Goal: Obtain resource: Download file/media

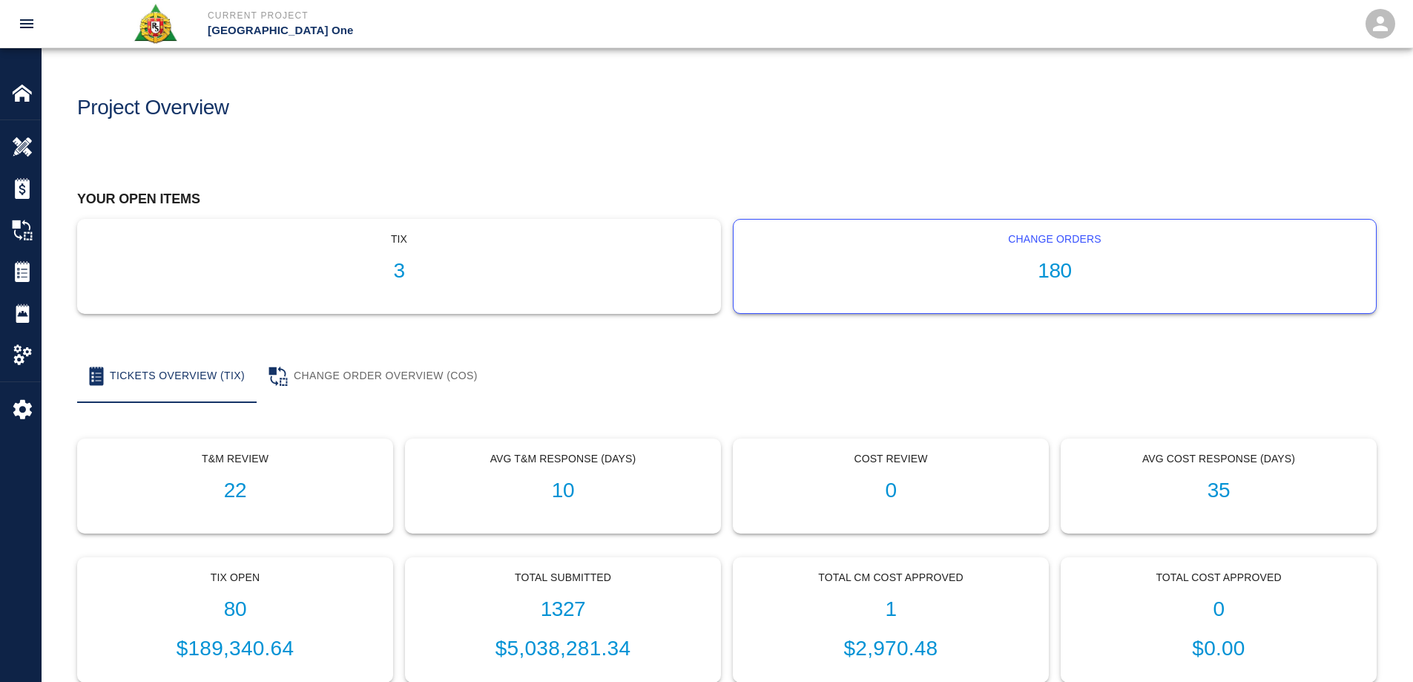
click at [1048, 268] on h1 "180" at bounding box center [1055, 271] width 619 height 24
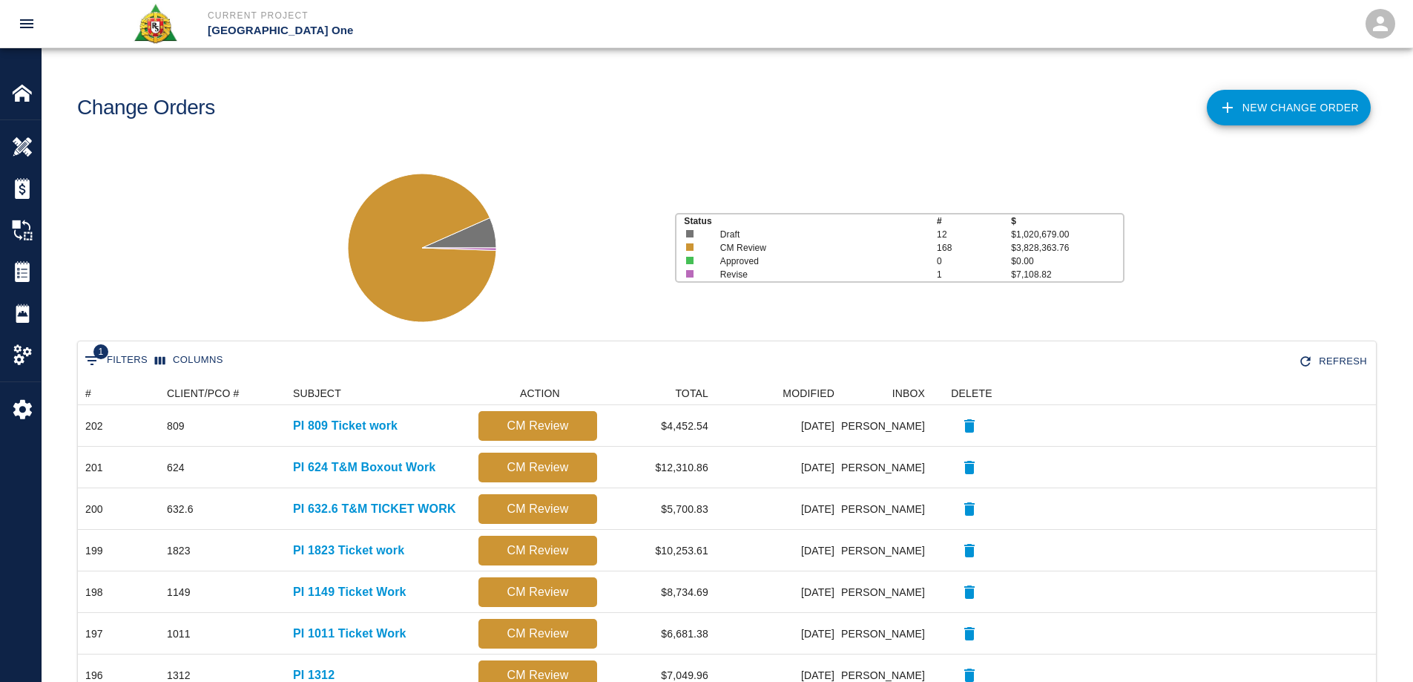
scroll to position [844, 1287]
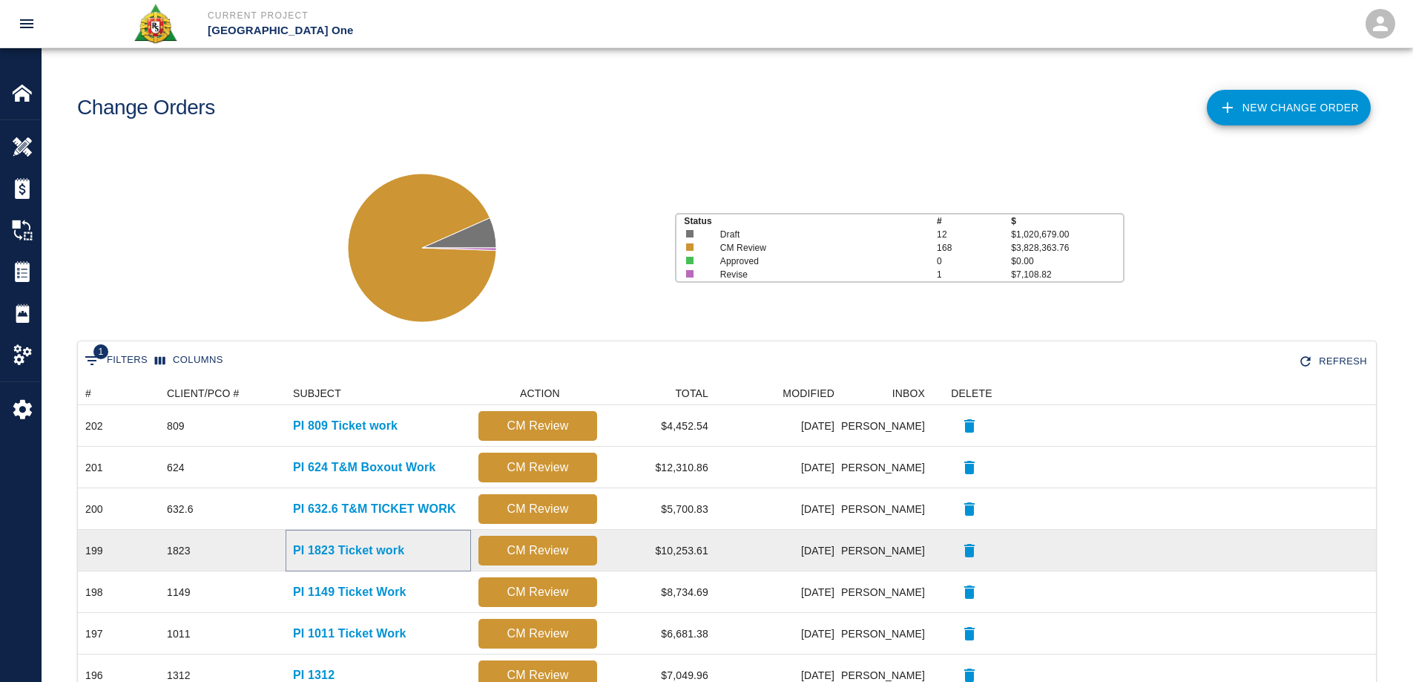
click at [361, 551] on p "PI 1823 Ticket work" at bounding box center [348, 551] width 111 height 18
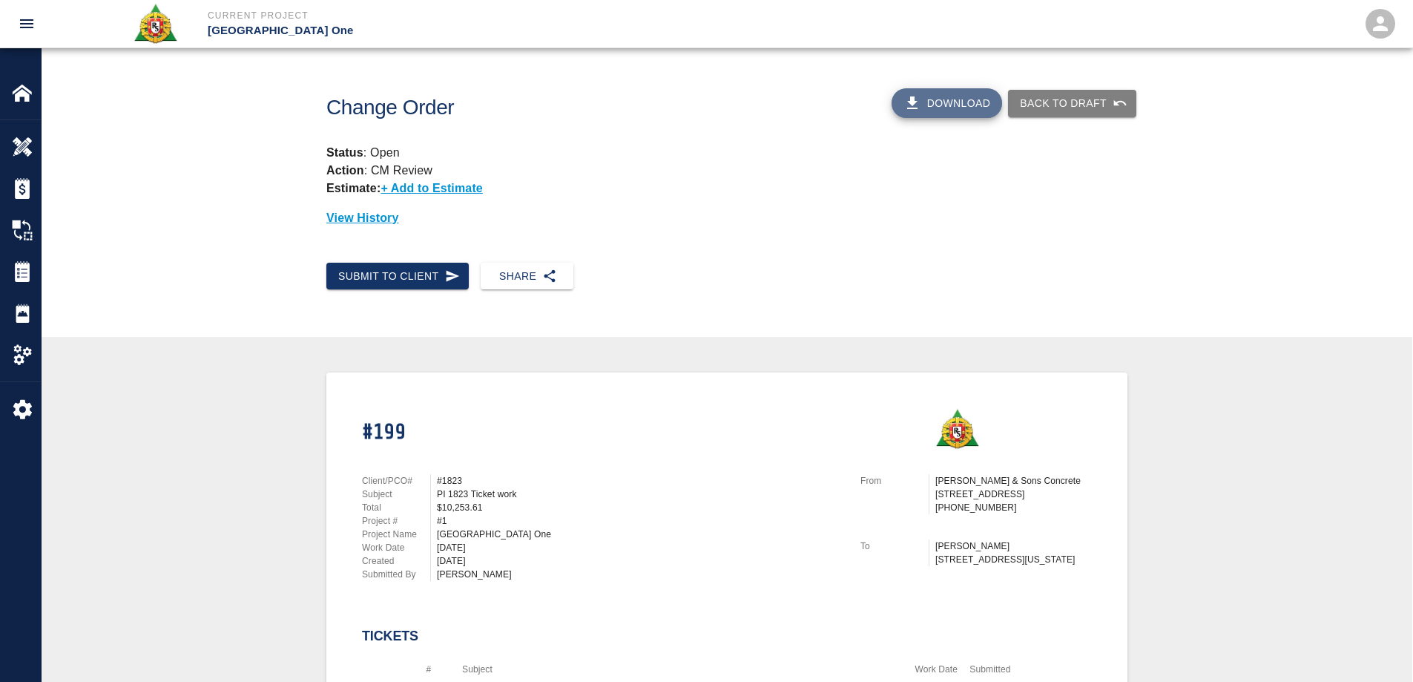
click at [959, 97] on button "Download" at bounding box center [947, 103] width 111 height 30
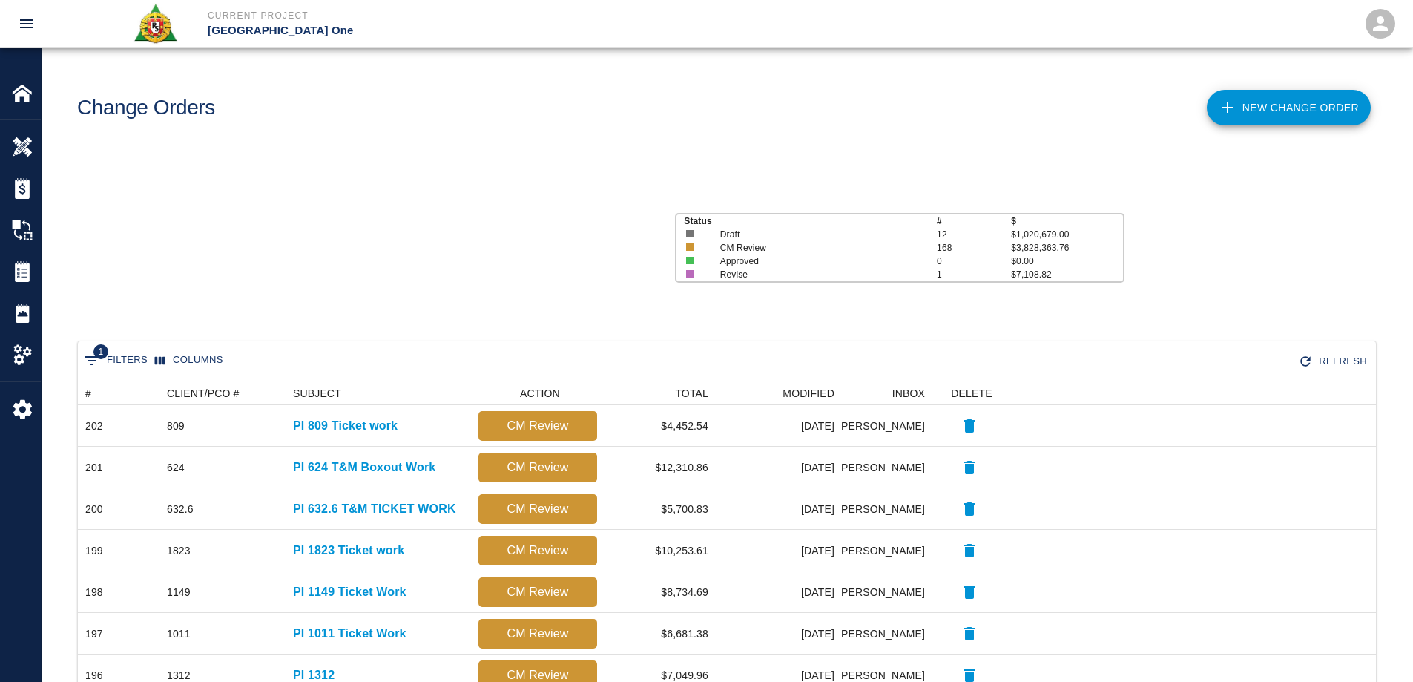
scroll to position [844, 1287]
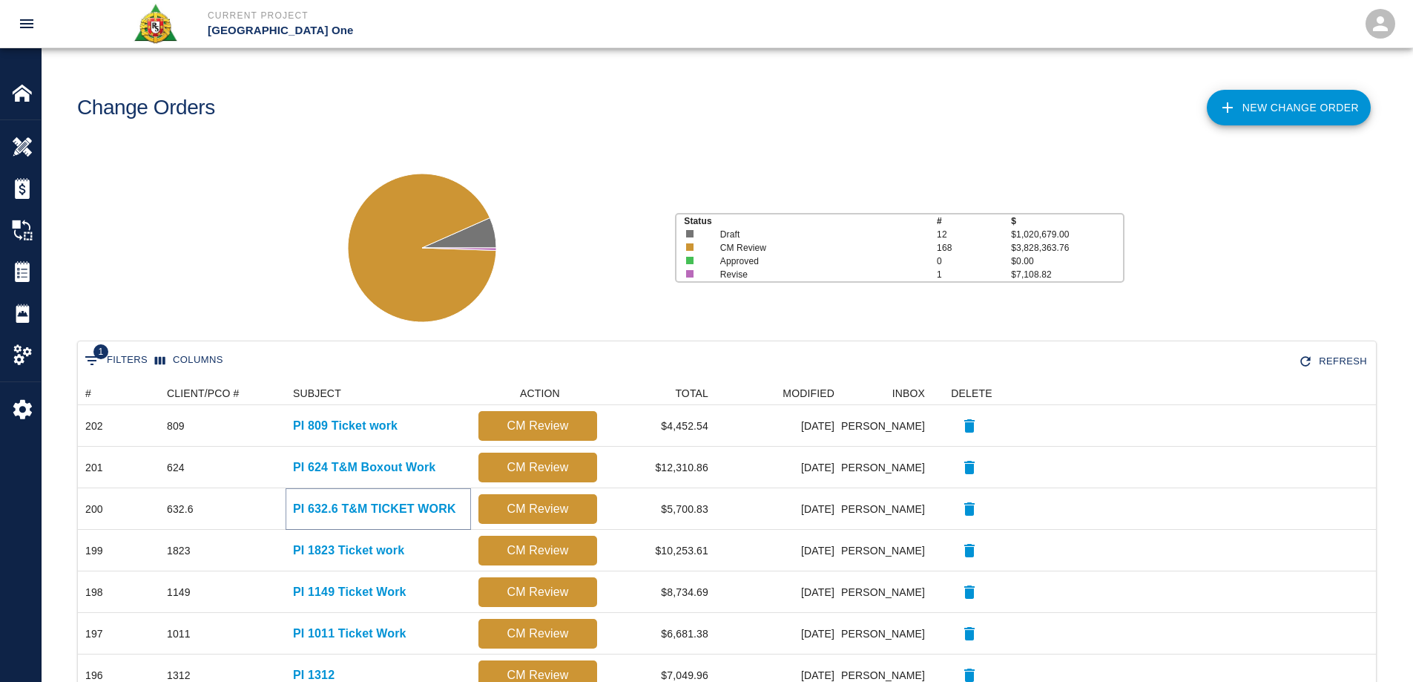
click at [364, 506] on p "PI 632.6 T&M TICKET WORK" at bounding box center [374, 509] width 163 height 18
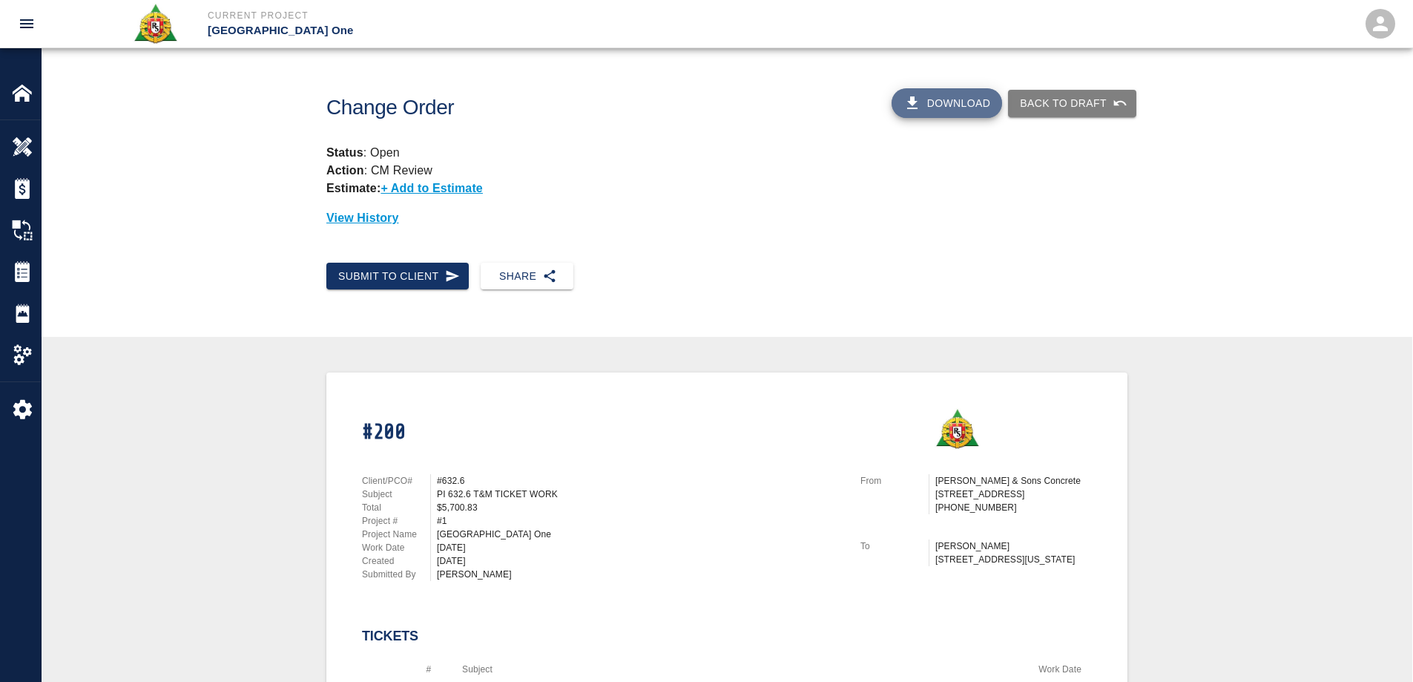
click at [956, 100] on button "Download" at bounding box center [947, 103] width 111 height 30
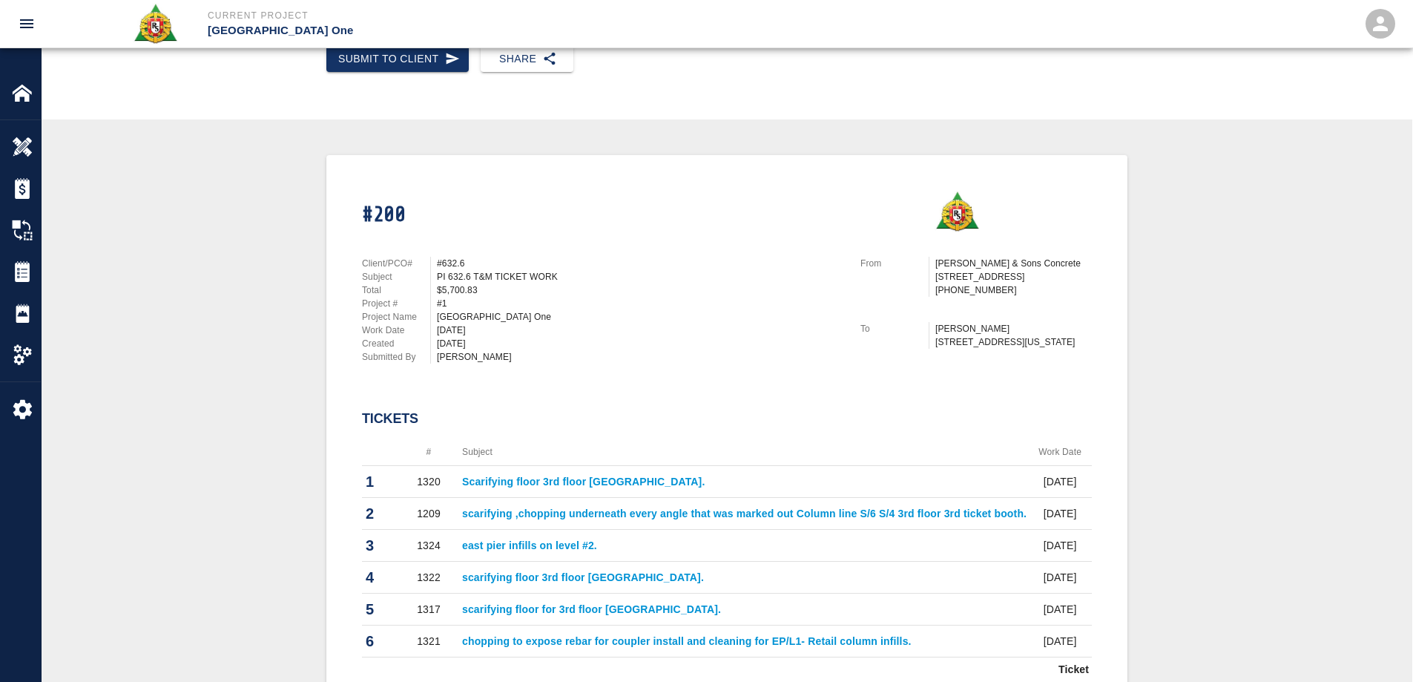
scroll to position [445, 0]
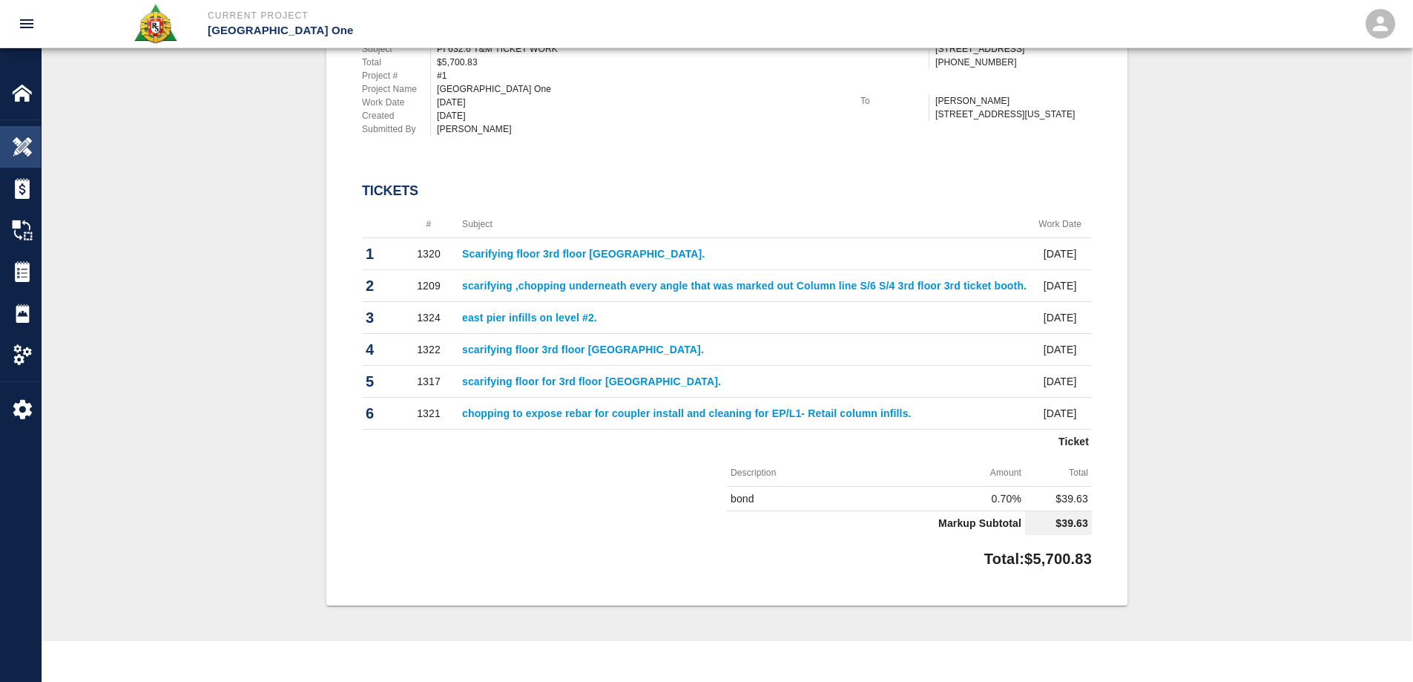
click at [39, 149] on div at bounding box center [33, 147] width 42 height 21
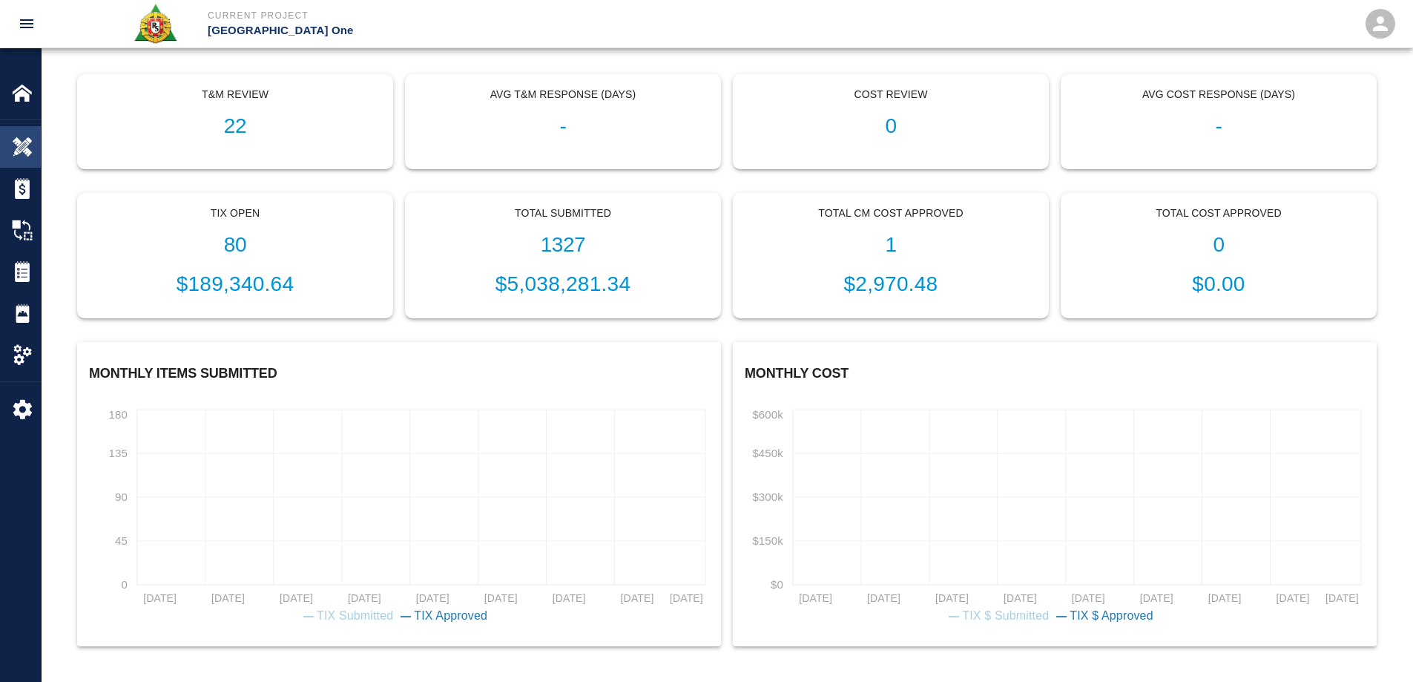
scroll to position [364, 0]
click at [39, 149] on div at bounding box center [33, 147] width 42 height 21
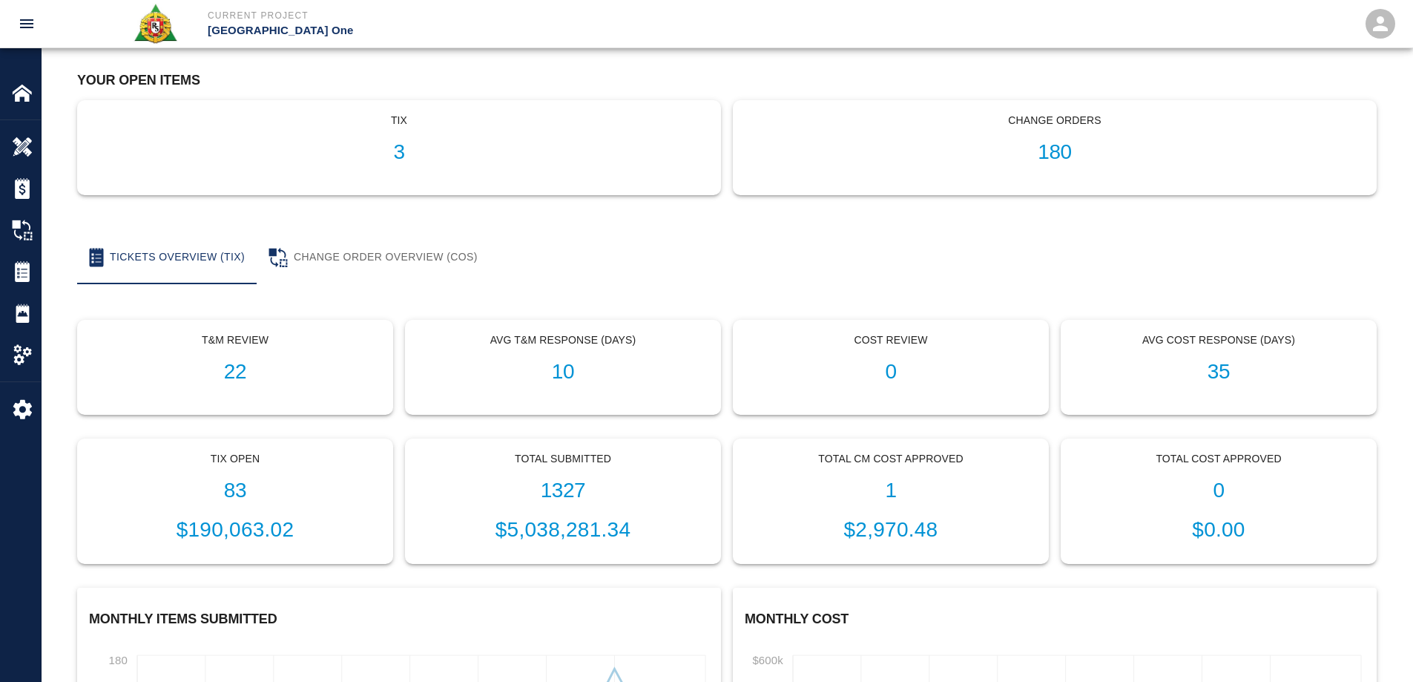
scroll to position [0, 0]
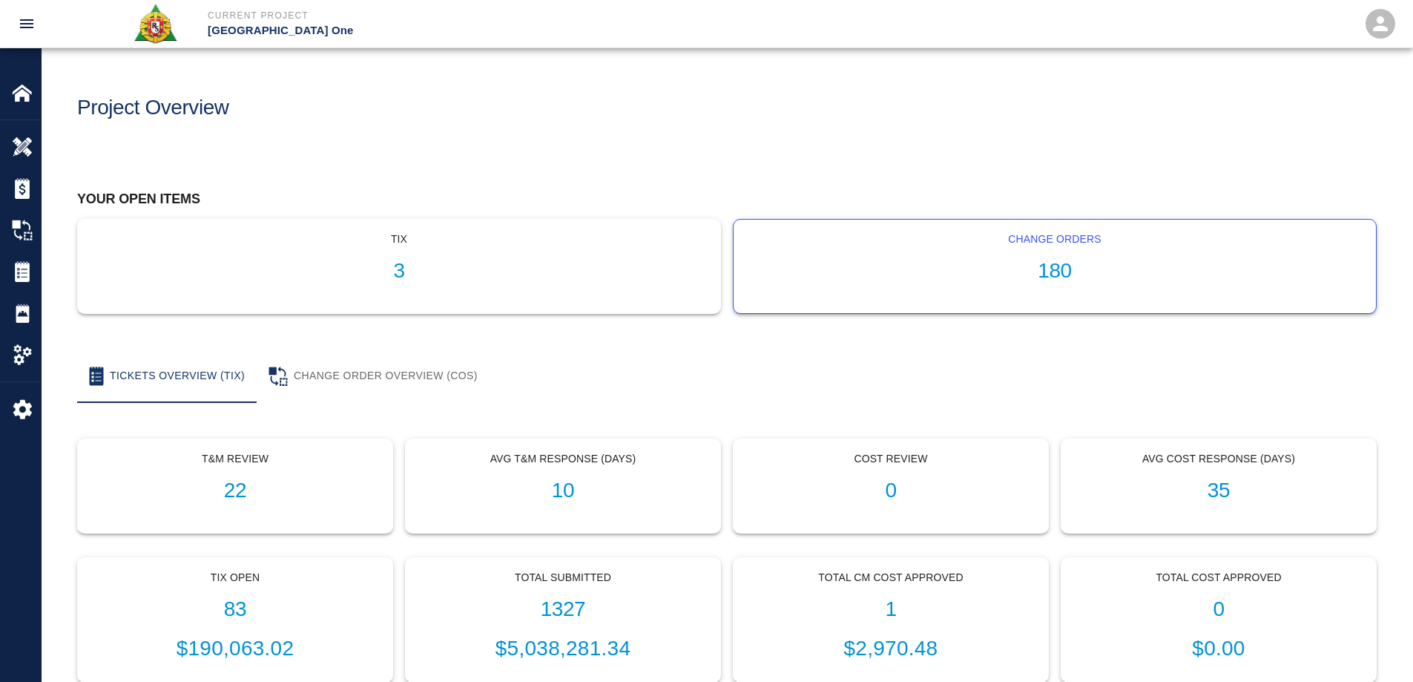
click at [1039, 275] on h1 "180" at bounding box center [1055, 271] width 619 height 24
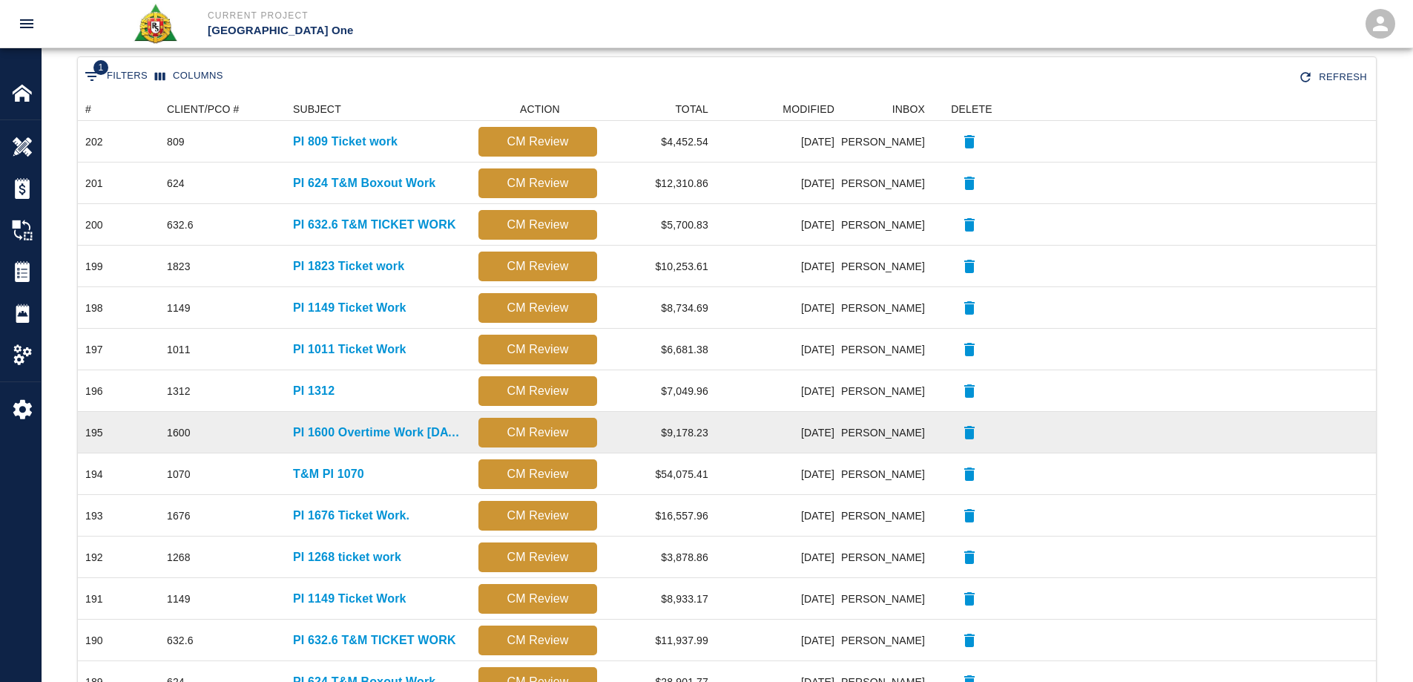
scroll to position [148, 0]
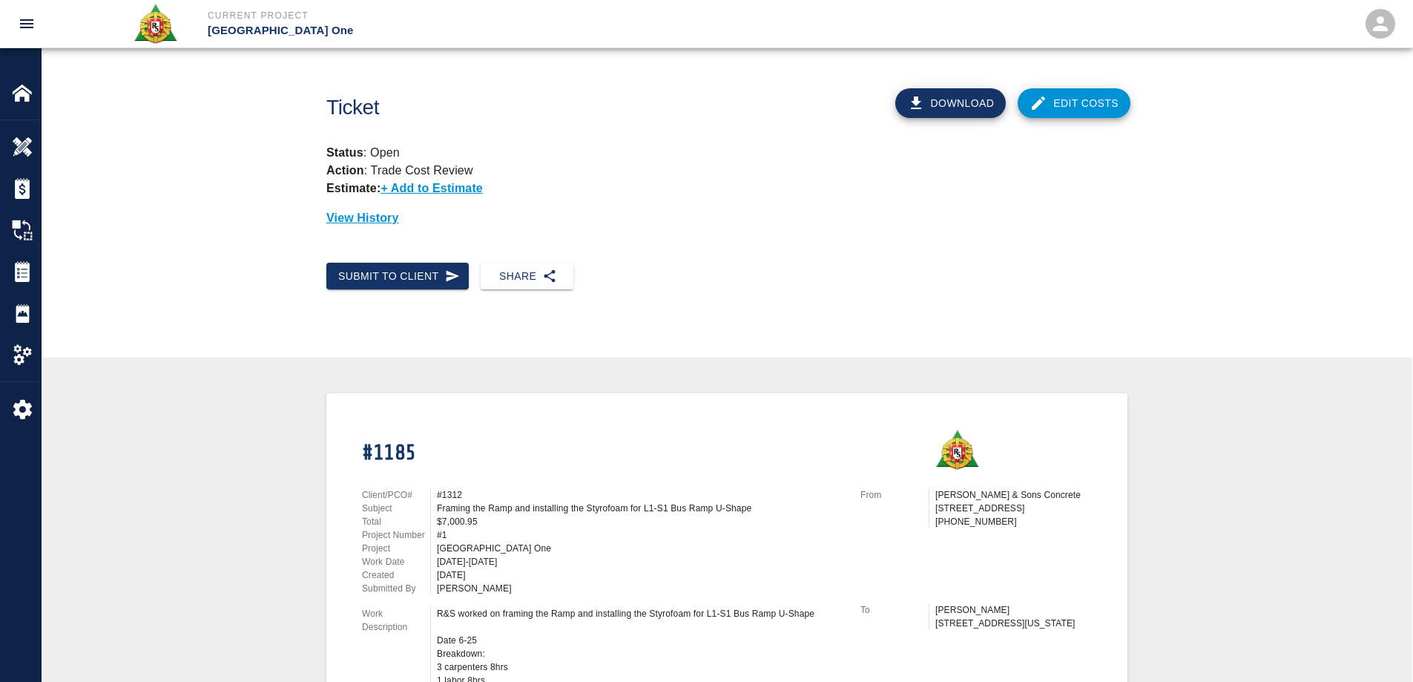
click at [193, 312] on div "Submit to Client Share" at bounding box center [727, 288] width 1371 height 75
click at [30, 149] on img at bounding box center [22, 147] width 21 height 21
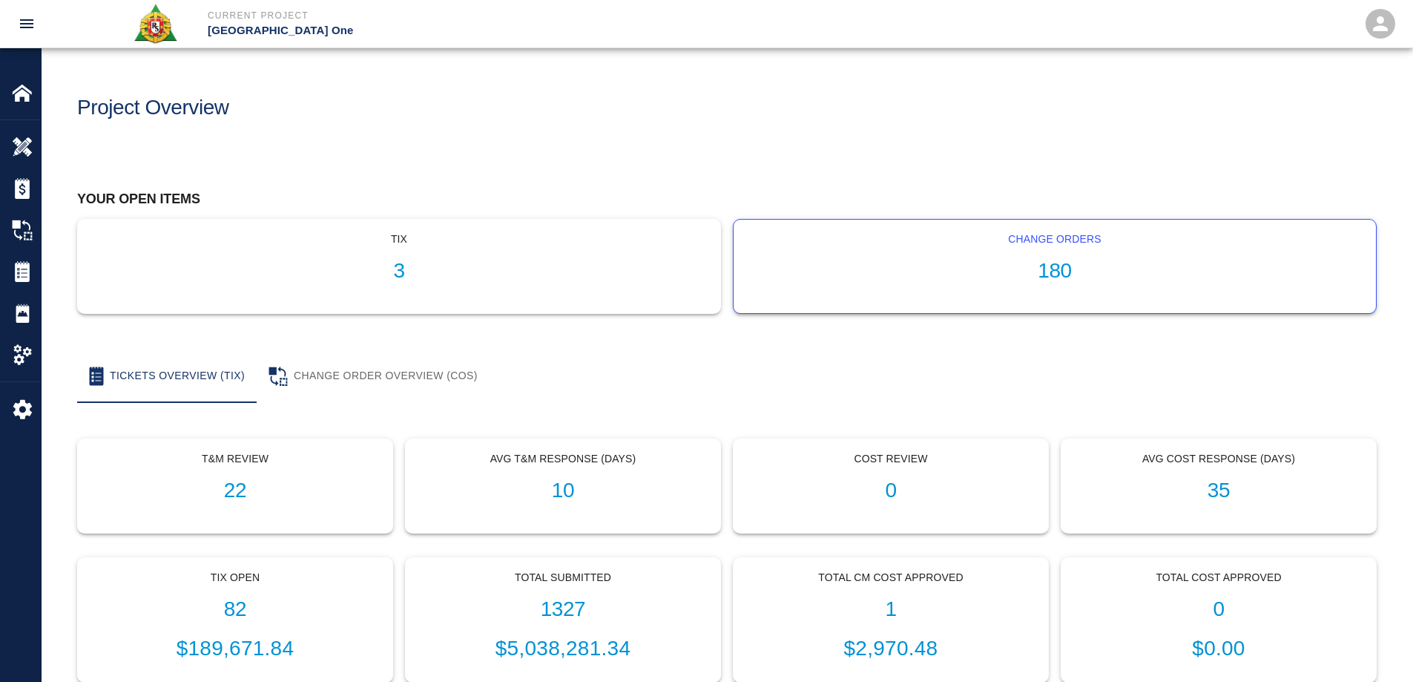
click at [1080, 267] on h1 "180" at bounding box center [1055, 271] width 619 height 24
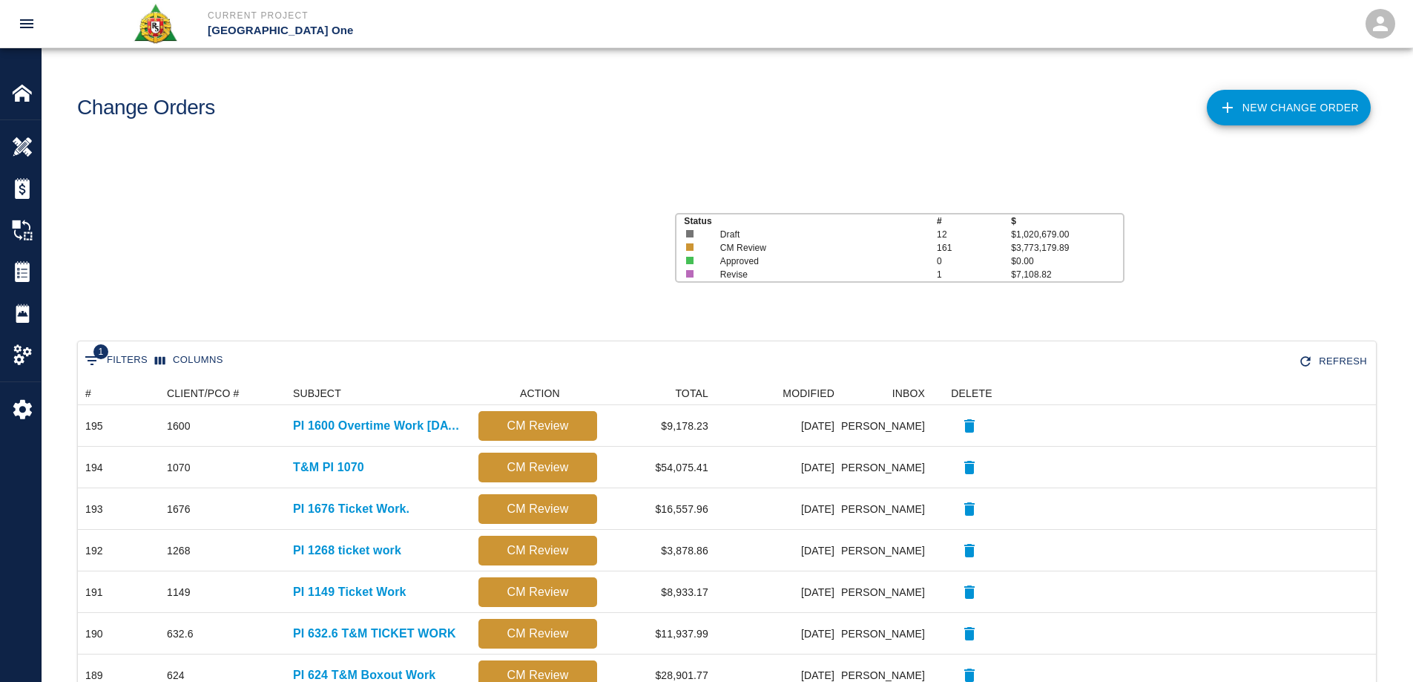
scroll to position [844, 1287]
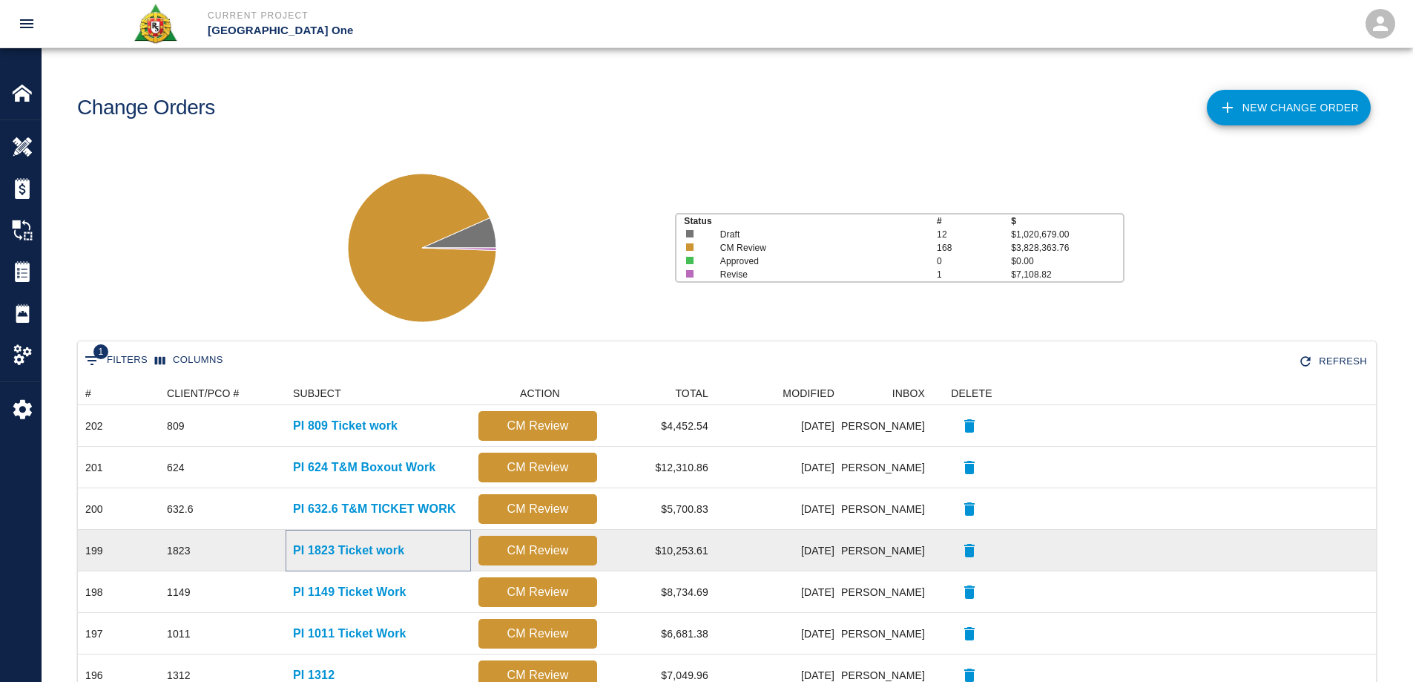
click at [379, 549] on p "PI 1823 Ticket work" at bounding box center [348, 551] width 111 height 18
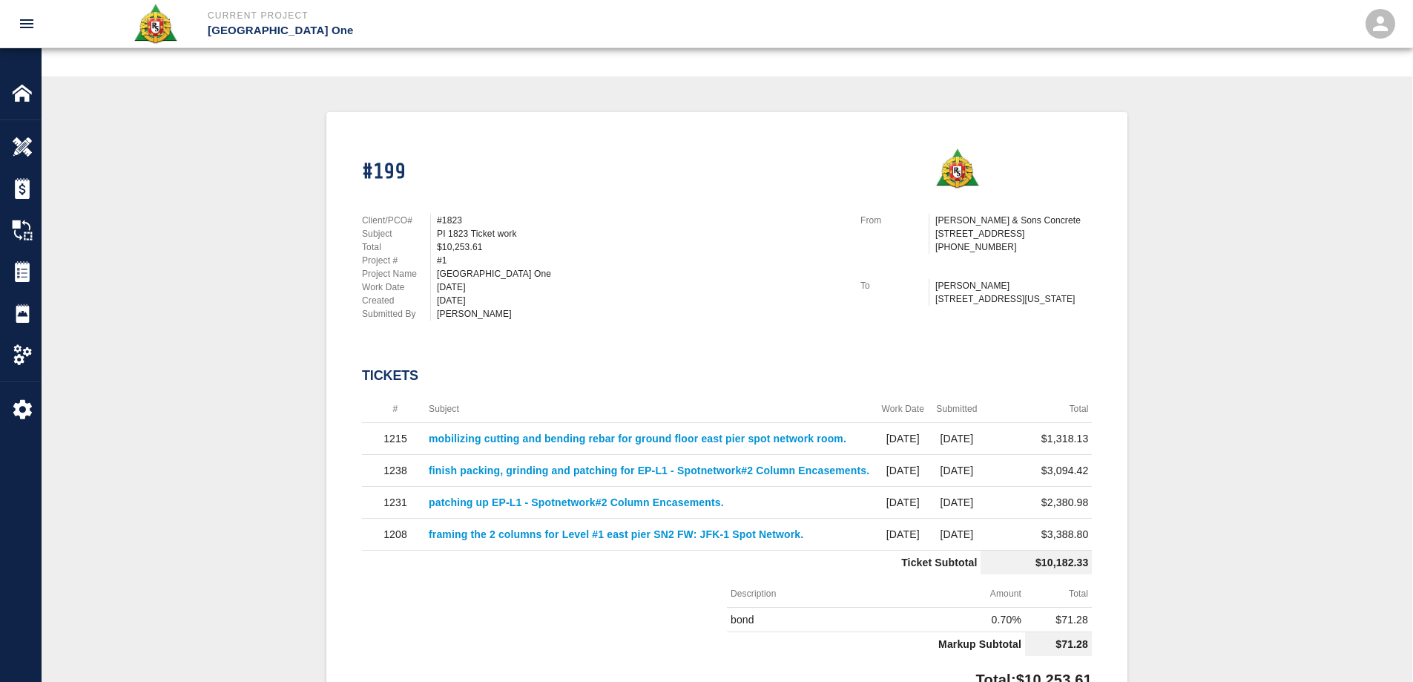
scroll to position [74, 0]
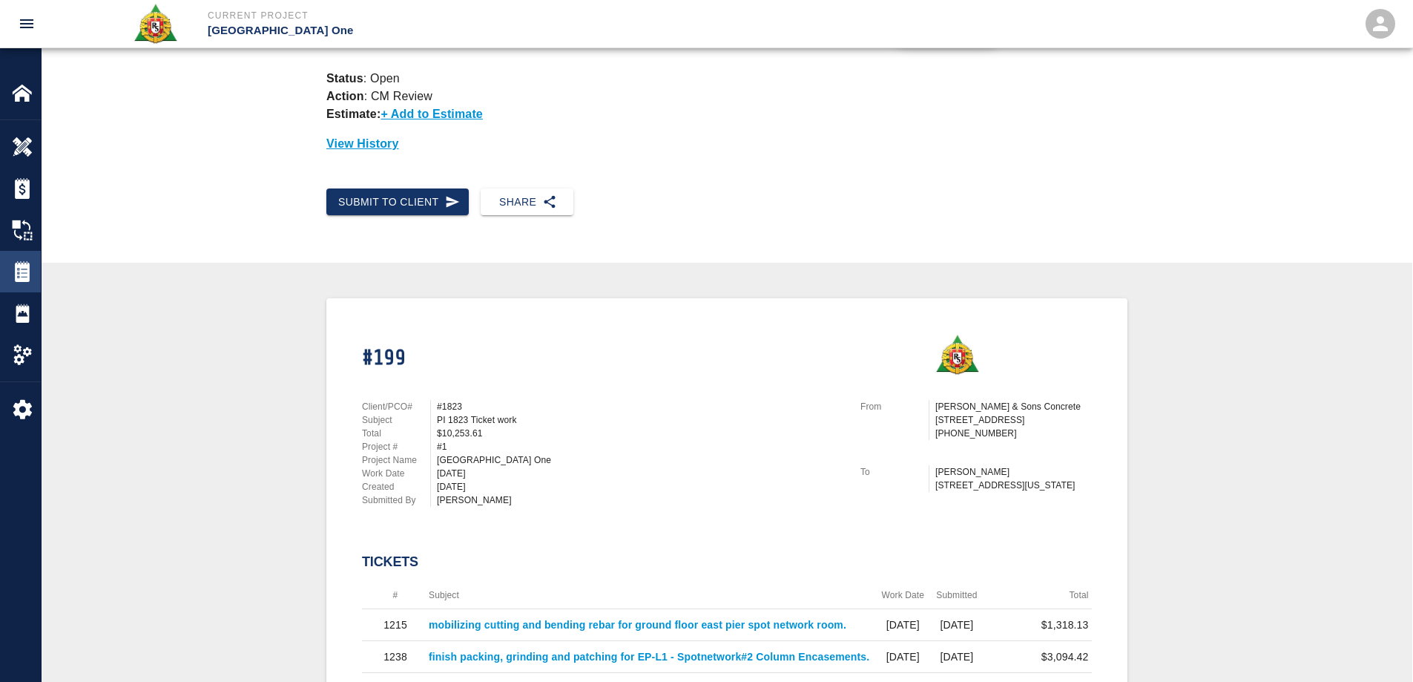
click at [28, 269] on img at bounding box center [22, 271] width 21 height 21
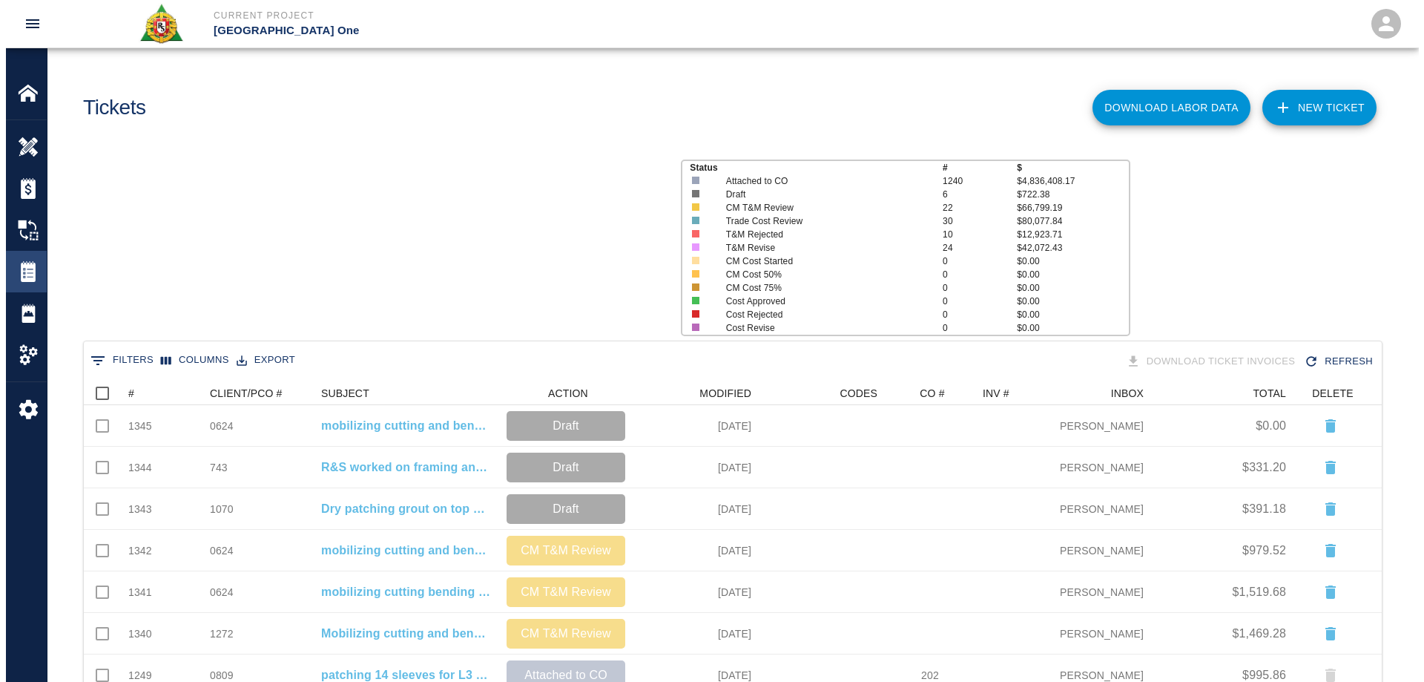
scroll to position [844, 1287]
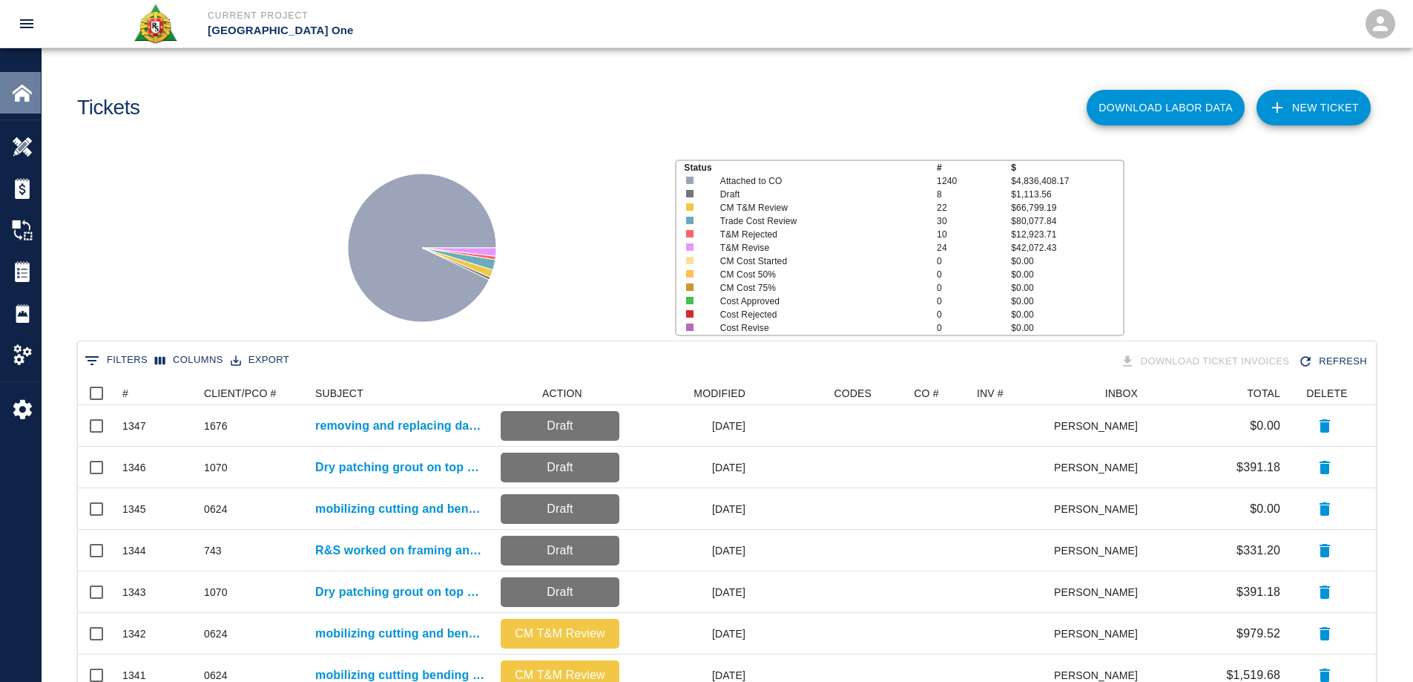
click at [30, 97] on img at bounding box center [22, 92] width 21 height 21
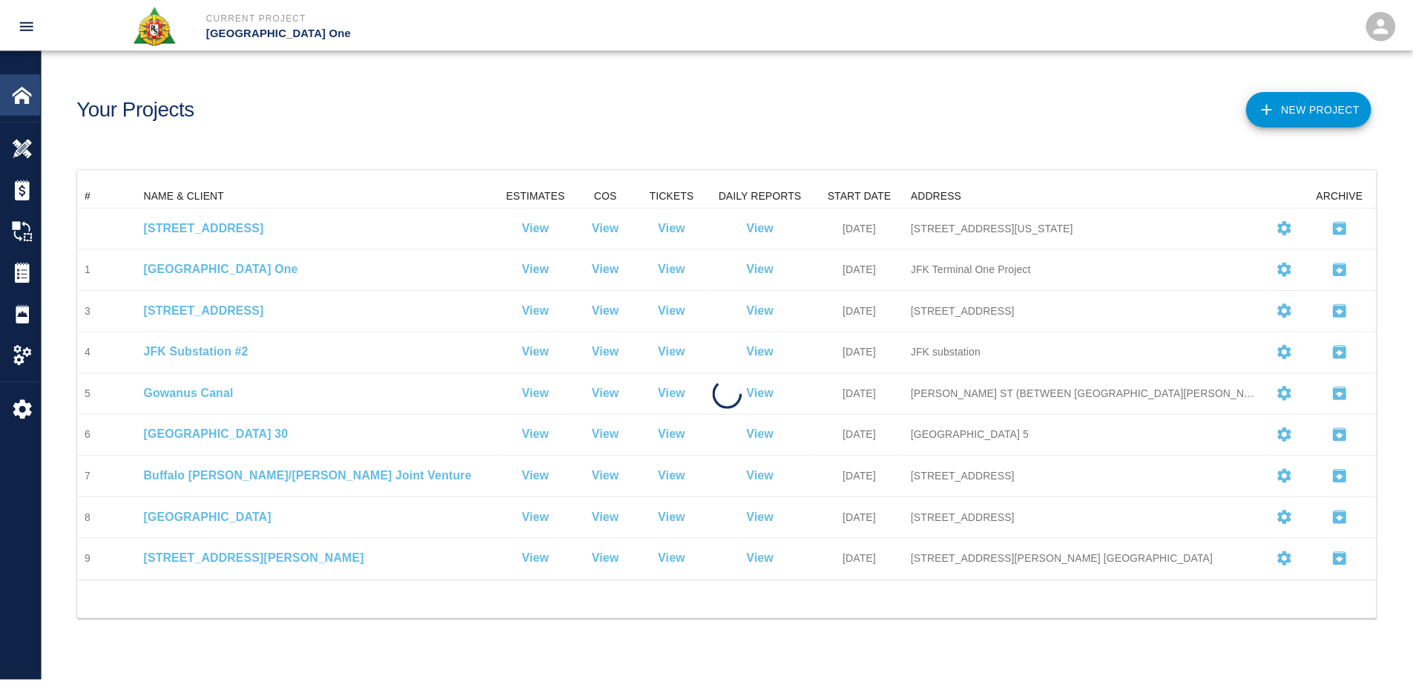
scroll to position [387, 1298]
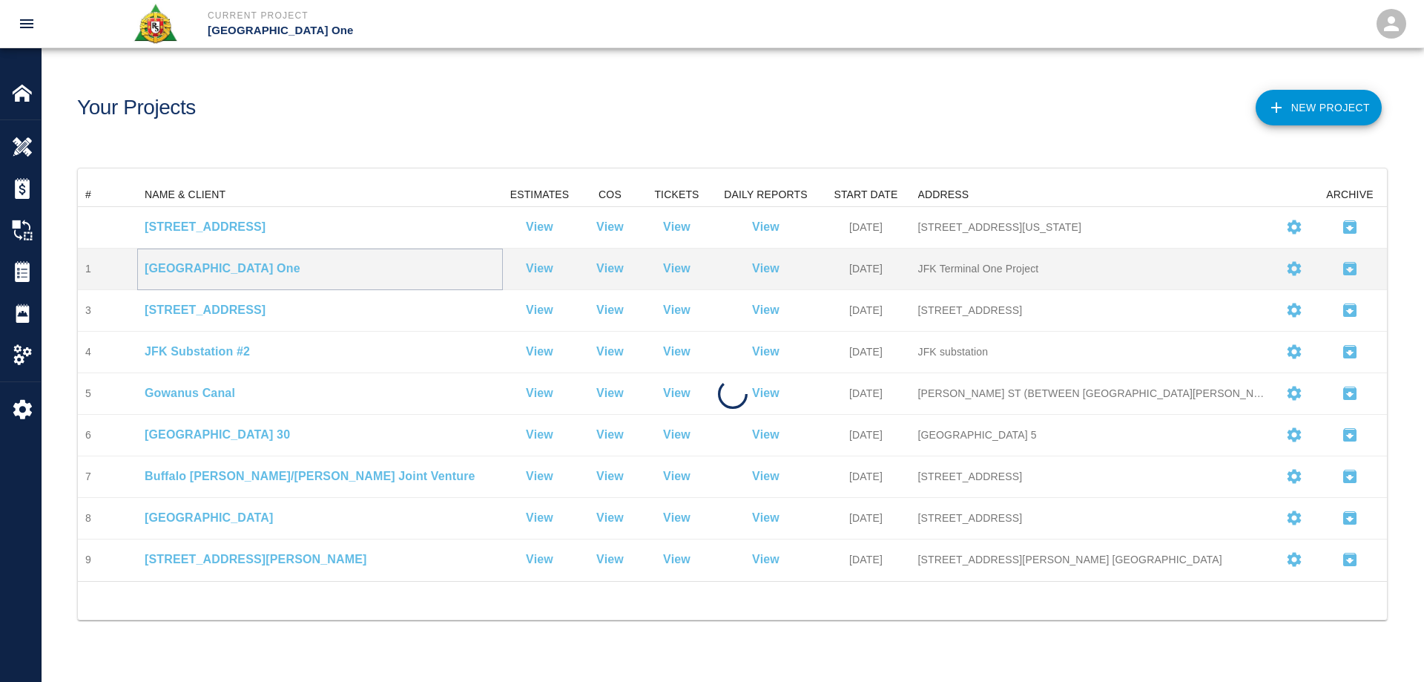
click at [203, 264] on p "[GEOGRAPHIC_DATA] One" at bounding box center [320, 269] width 351 height 18
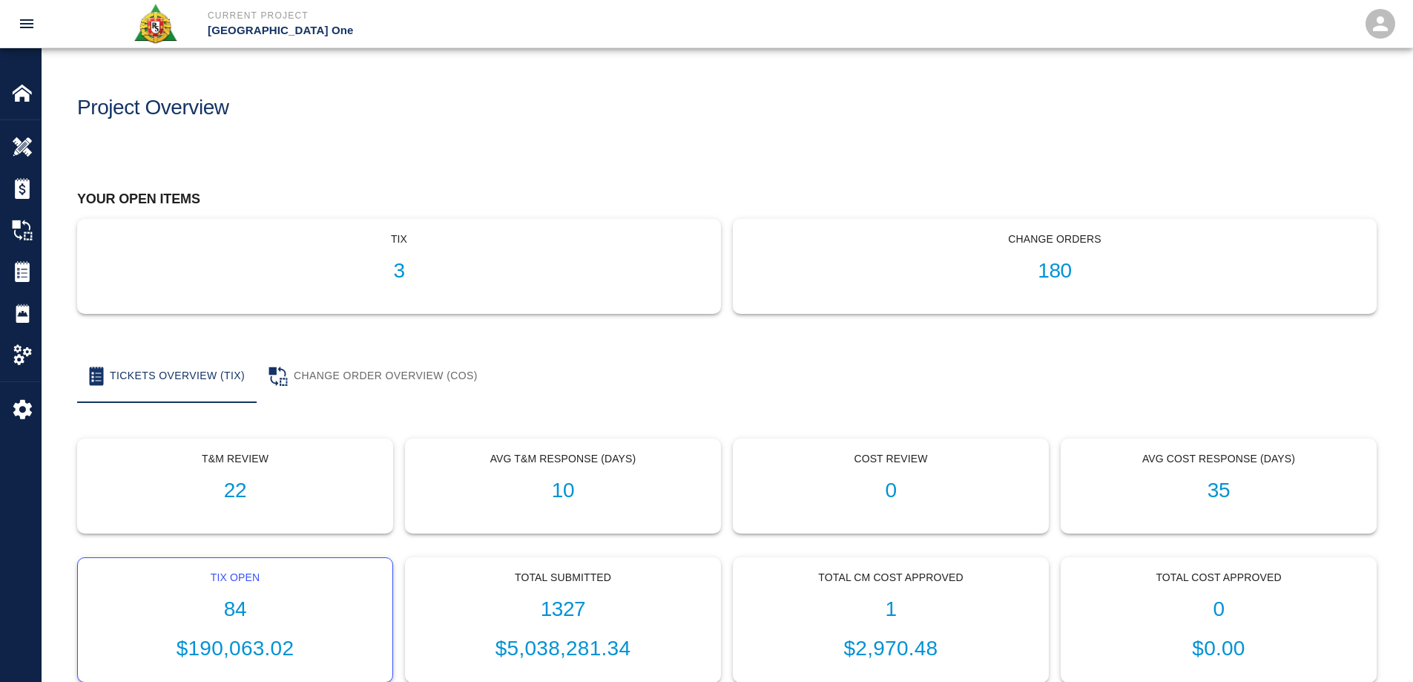
click at [237, 644] on p "$190,063.02" at bounding box center [235, 648] width 291 height 31
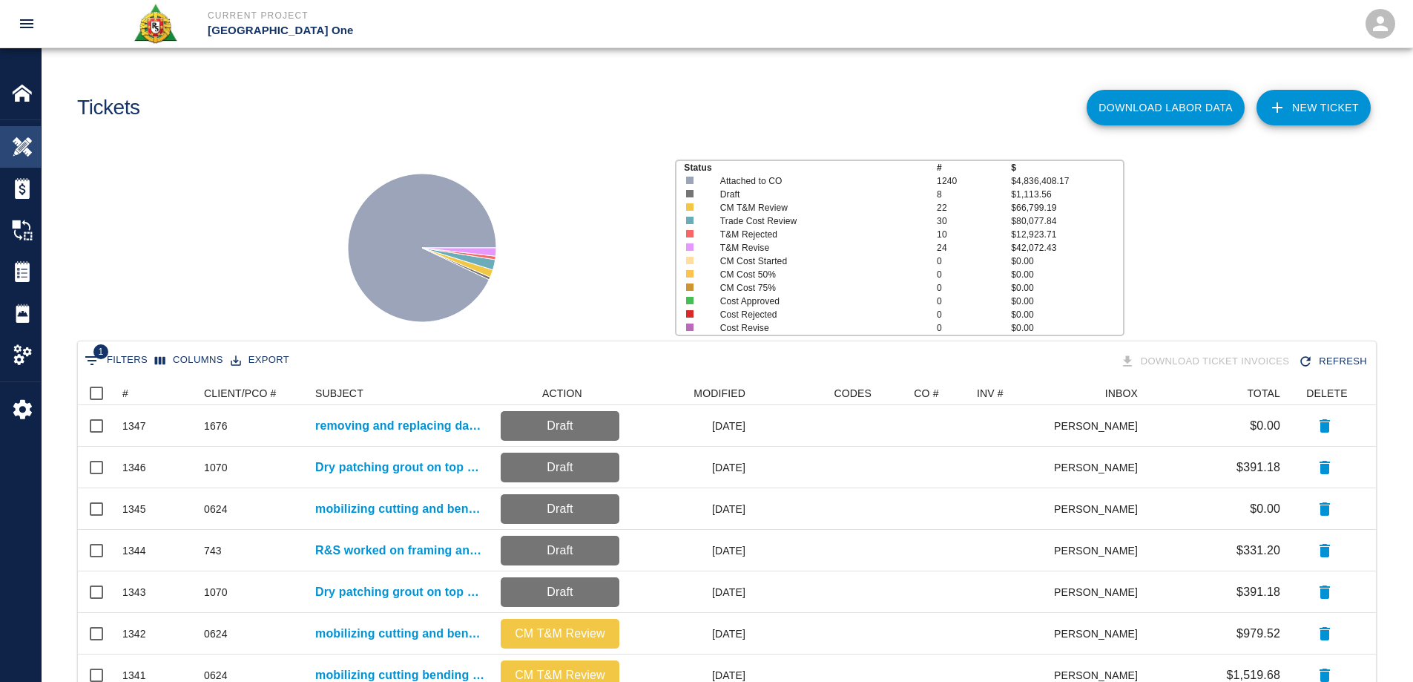
click at [27, 148] on img at bounding box center [22, 147] width 21 height 21
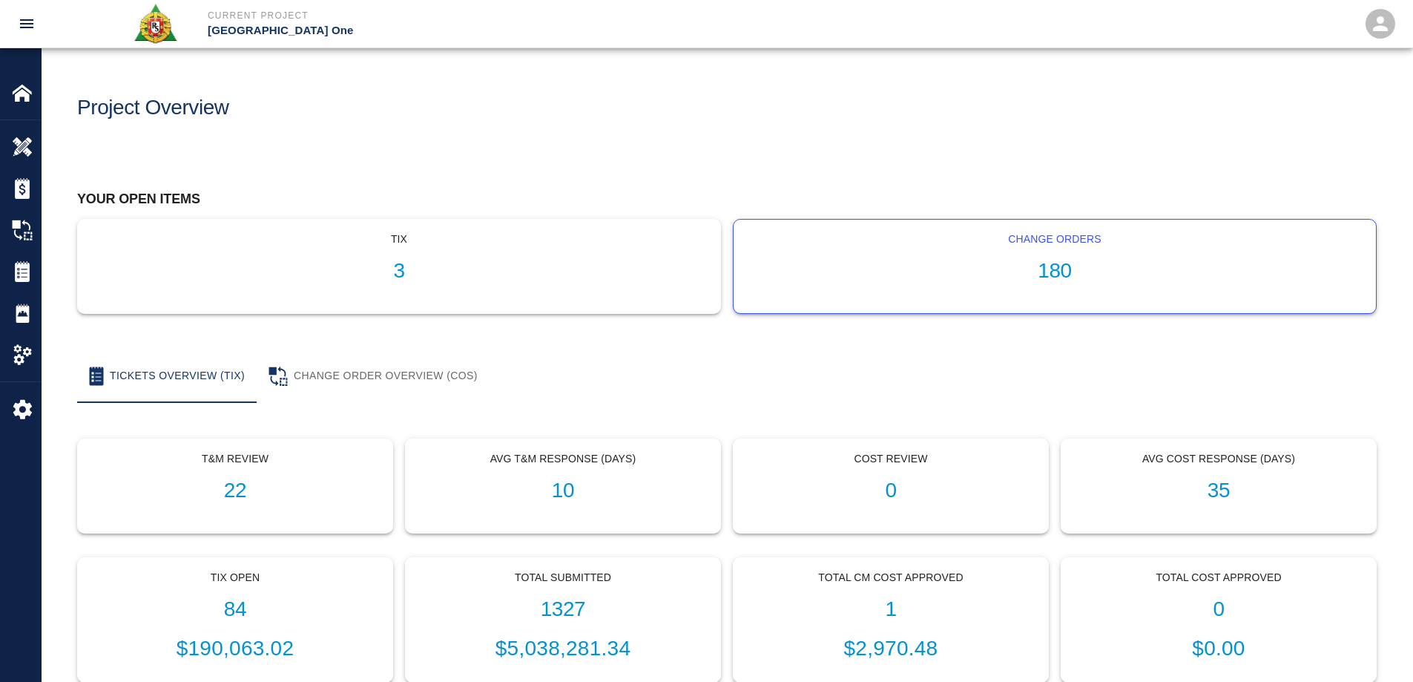
click at [1050, 263] on h1 "180" at bounding box center [1055, 271] width 619 height 24
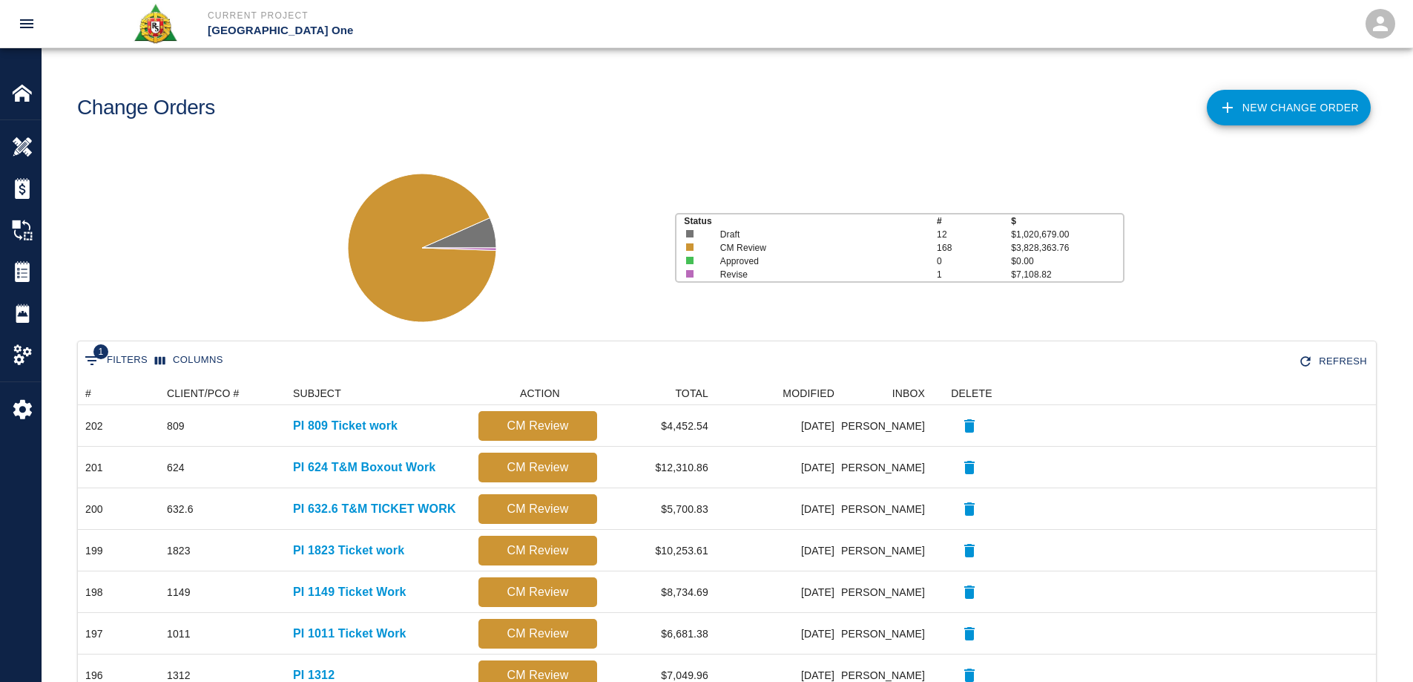
scroll to position [844, 1287]
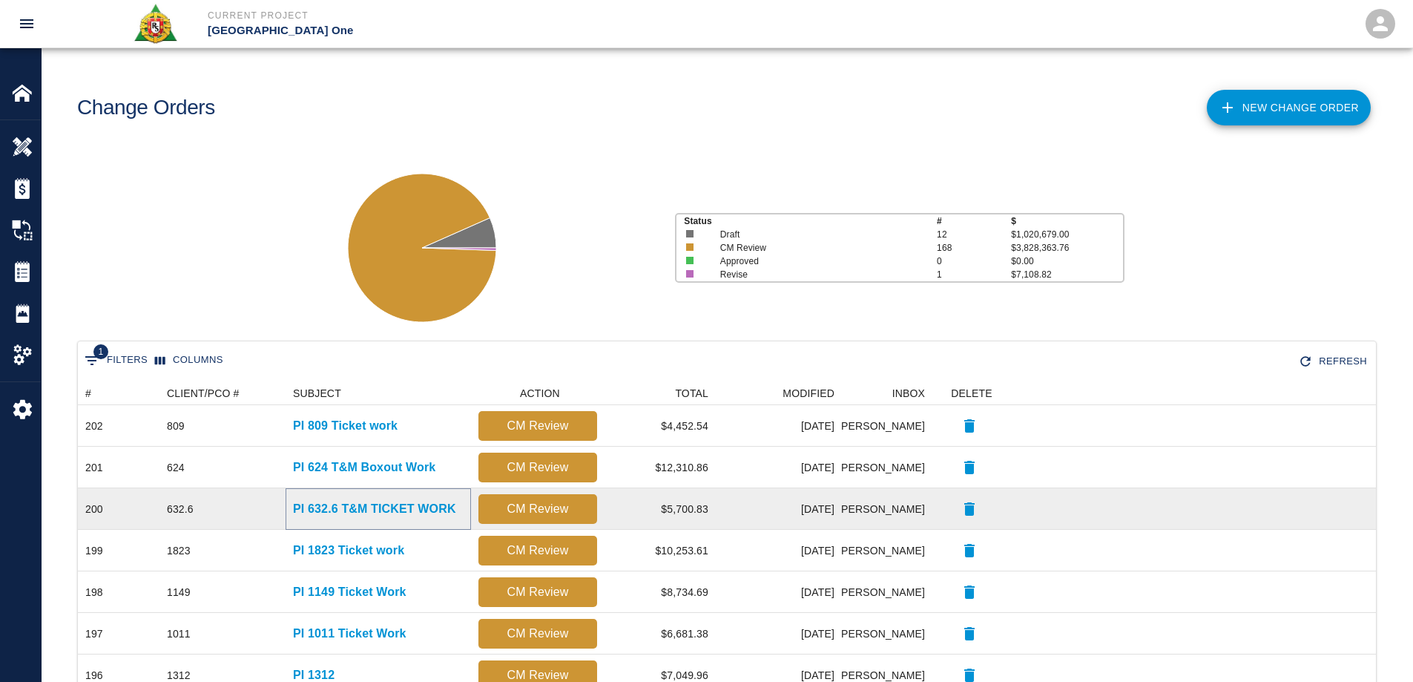
click at [347, 507] on p "PI 632.6 T&M TICKET WORK" at bounding box center [374, 509] width 163 height 18
